Goal: Information Seeking & Learning: Learn about a topic

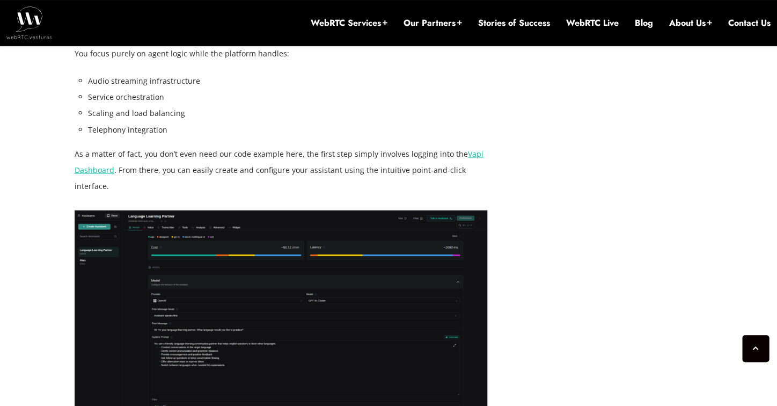
scroll to position [2292, 0]
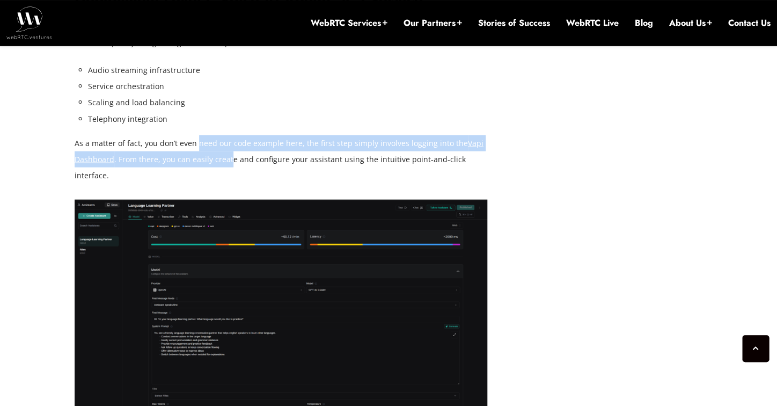
drag, startPoint x: 195, startPoint y: 131, endPoint x: 230, endPoint y: 137, distance: 34.9
click at [230, 137] on p "As a matter of fact, you don’t even need our code example here, the first step …" at bounding box center [281, 159] width 413 height 48
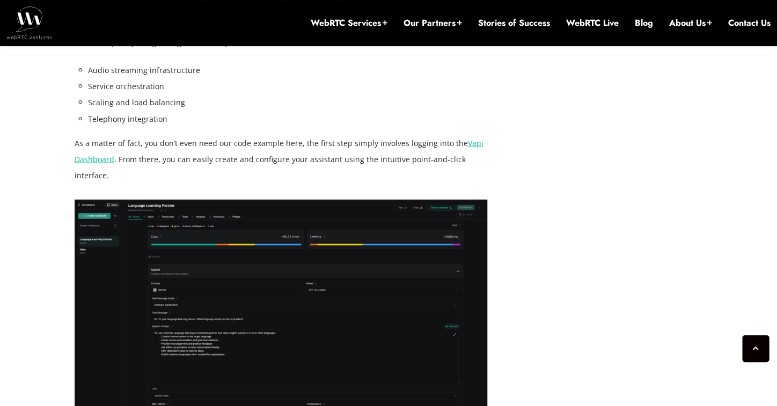
click at [263, 139] on p "As a matter of fact, you don’t even need our code example here, the first step …" at bounding box center [281, 159] width 413 height 48
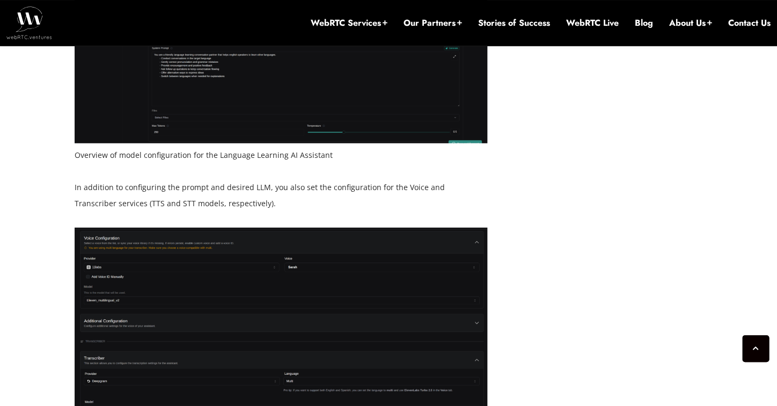
scroll to position [2571, 0]
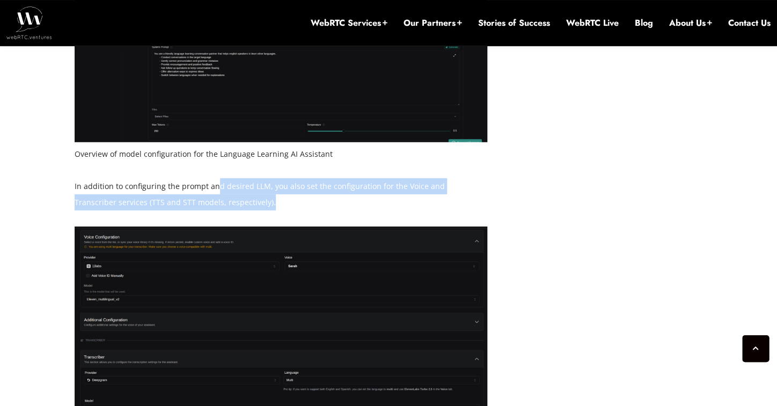
drag, startPoint x: 216, startPoint y: 154, endPoint x: 235, endPoint y: 168, distance: 23.7
click at [235, 178] on p "In addition to configuring the prompt and desired LLM, you also set the configu…" at bounding box center [281, 194] width 413 height 32
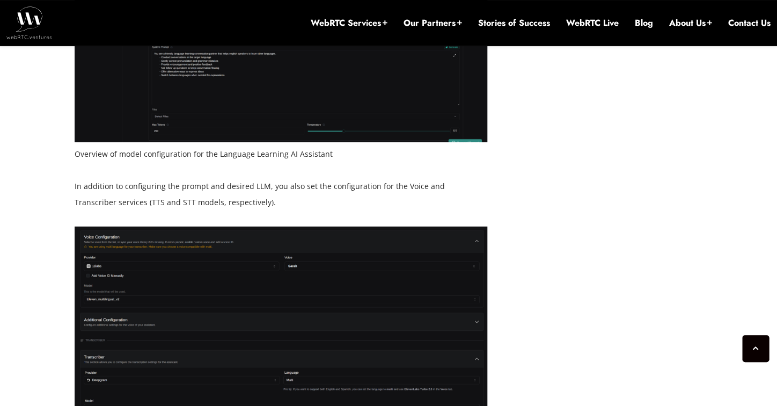
click at [235, 178] on p "In addition to configuring the prompt and desired LLM, you also set the configu…" at bounding box center [281, 194] width 413 height 32
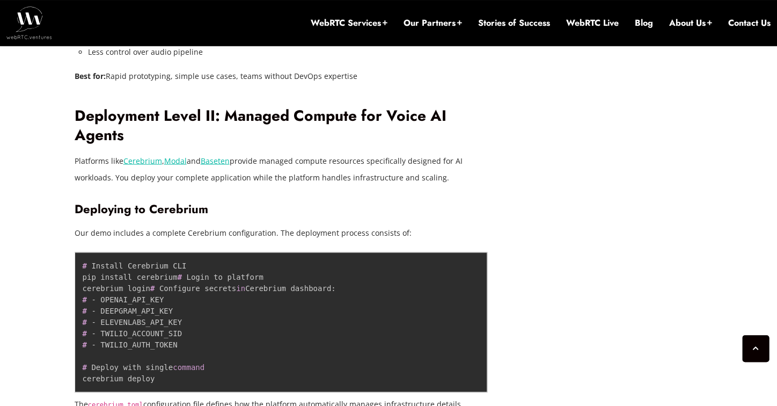
scroll to position [3752, 0]
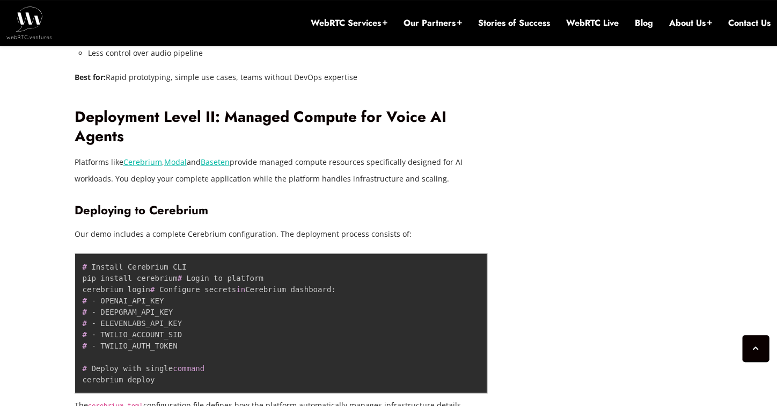
click at [144, 156] on link "Cerebrium" at bounding box center [142, 161] width 39 height 10
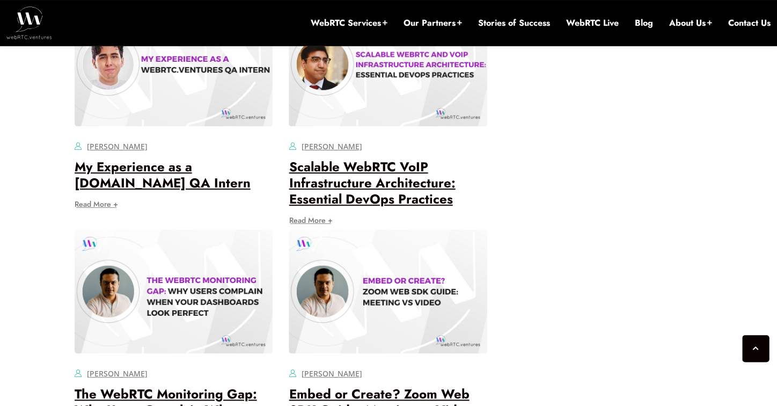
scroll to position [6270, 0]
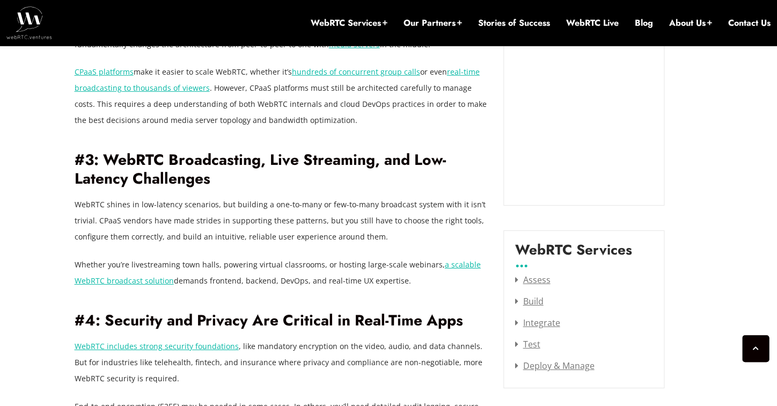
scroll to position [1211, 0]
